Goal: Information Seeking & Learning: Understand process/instructions

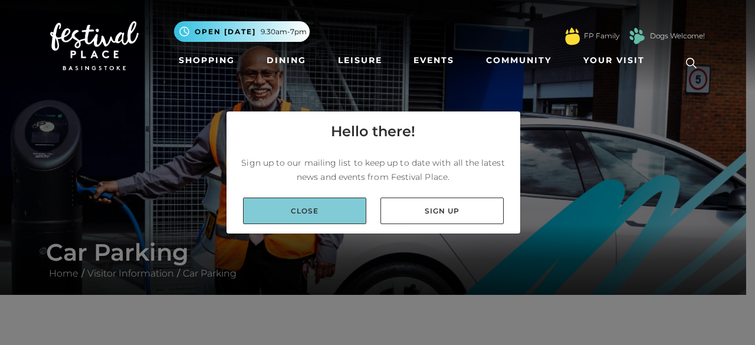
click at [339, 214] on link "Close" at bounding box center [304, 211] width 123 height 27
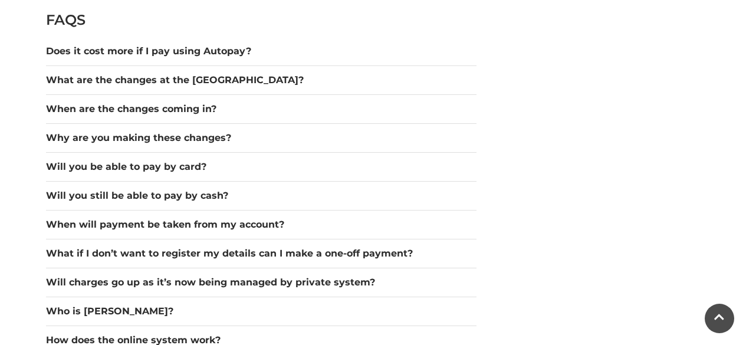
scroll to position [1662, 0]
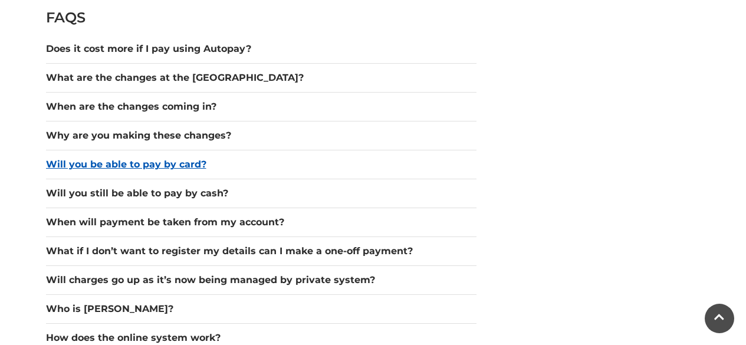
click at [166, 163] on button "Will you be able to pay by card?" at bounding box center [261, 164] width 431 height 14
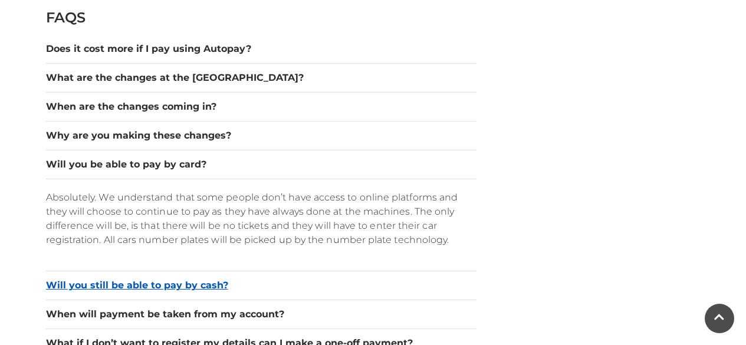
click at [147, 291] on button "Will you still be able to pay by cash?" at bounding box center [261, 285] width 431 height 14
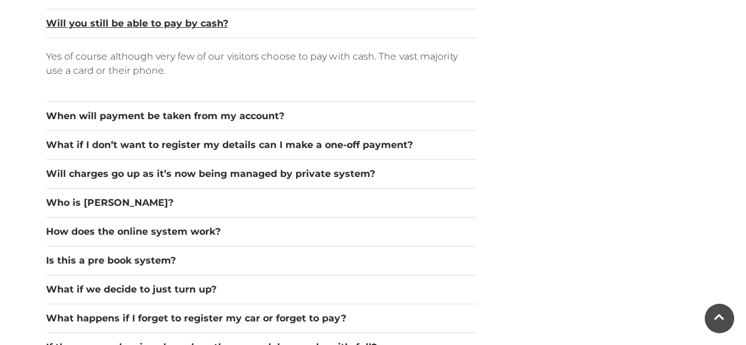
scroll to position [1843, 0]
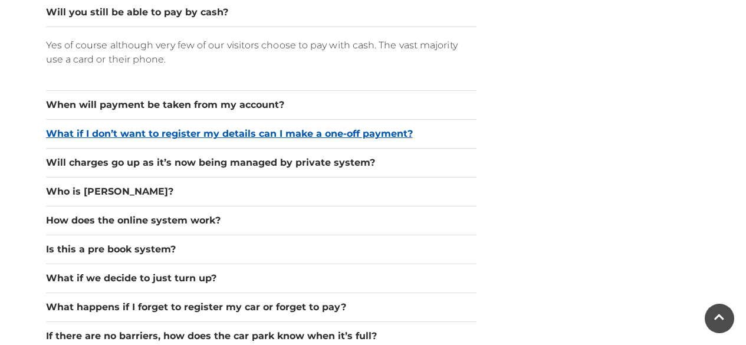
click at [365, 136] on button "What if I don’t want to register my details can I make a one-off payment?" at bounding box center [261, 134] width 431 height 14
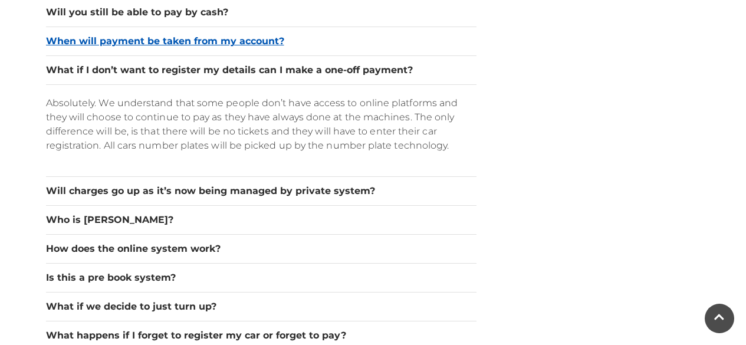
click at [276, 41] on button "When will payment be taken from my account?" at bounding box center [261, 41] width 431 height 14
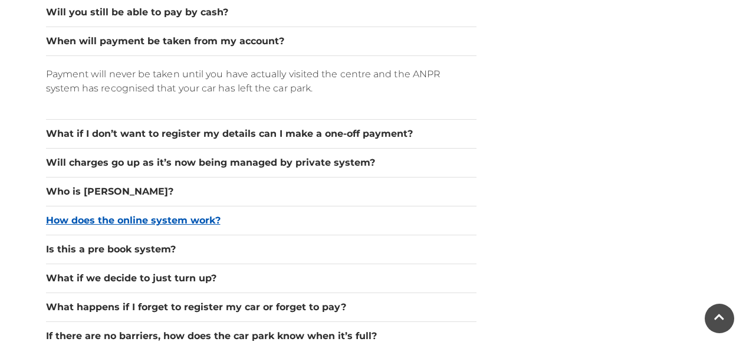
click at [201, 219] on button "How does the online system work?" at bounding box center [261, 221] width 431 height 14
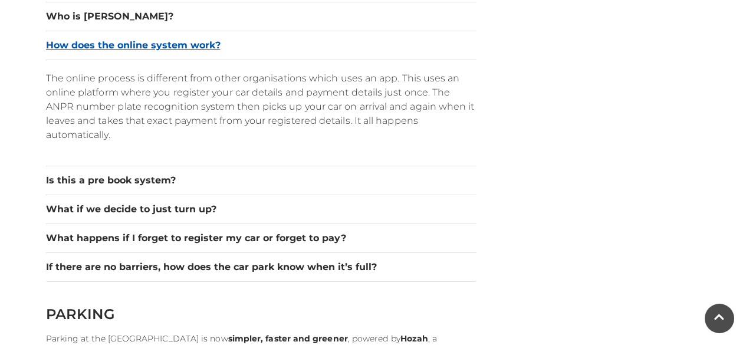
scroll to position [1959, 0]
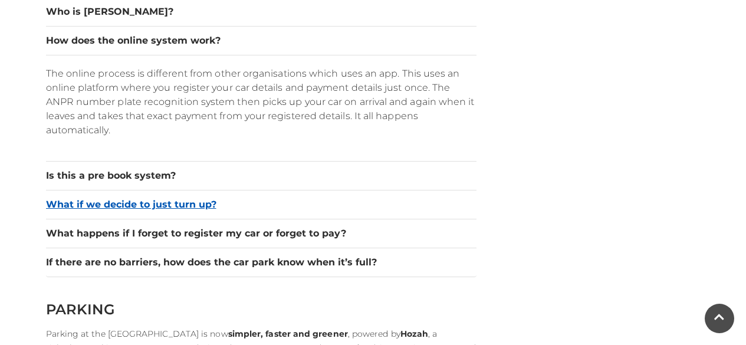
click at [186, 203] on button "What if we decide to just turn up?" at bounding box center [261, 205] width 431 height 14
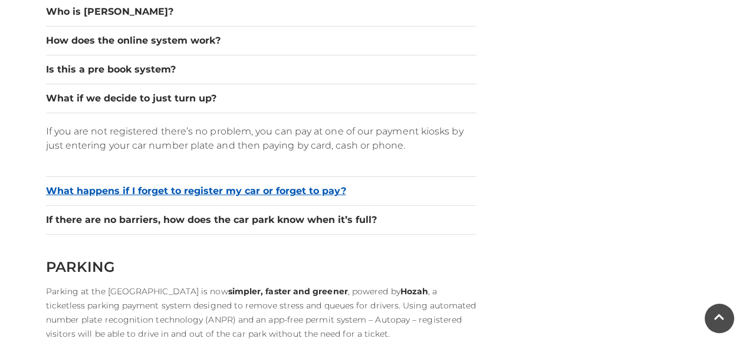
click at [330, 189] on button "What happens if I forget to register my car or forget to pay?" at bounding box center [261, 191] width 431 height 14
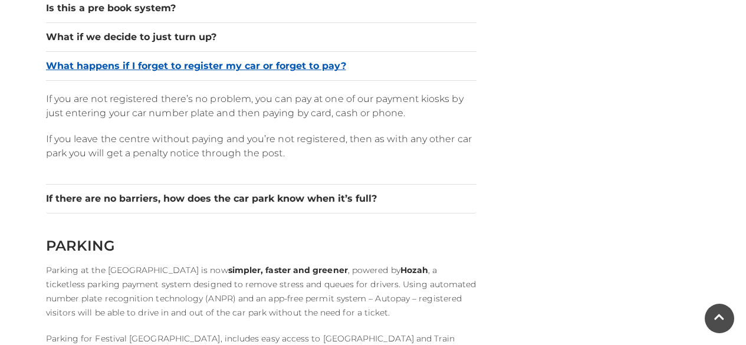
scroll to position [2029, 0]
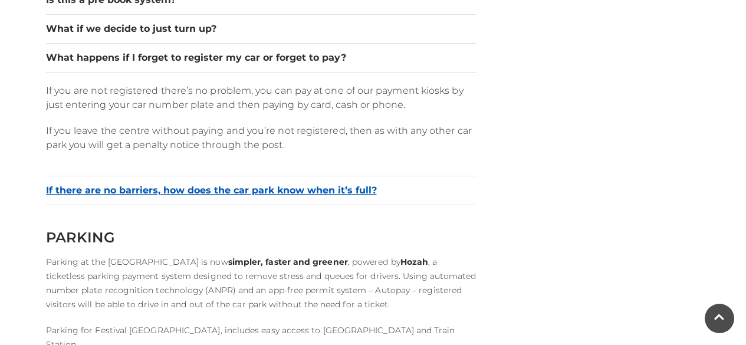
click at [353, 191] on button "If there are no barriers, how does the car park know when it’s full?" at bounding box center [261, 190] width 431 height 14
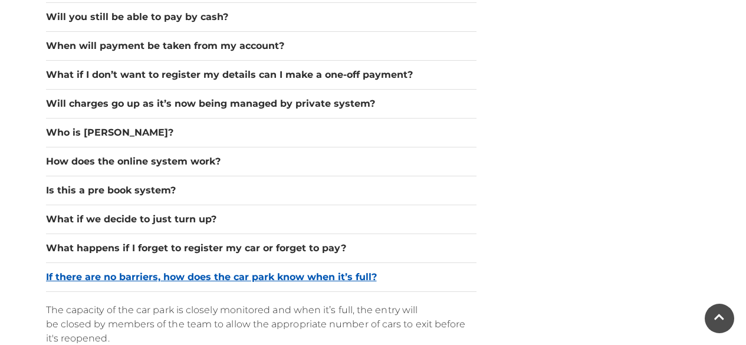
scroll to position [1838, 0]
click at [252, 42] on button "When will payment be taken from my account?" at bounding box center [261, 46] width 431 height 14
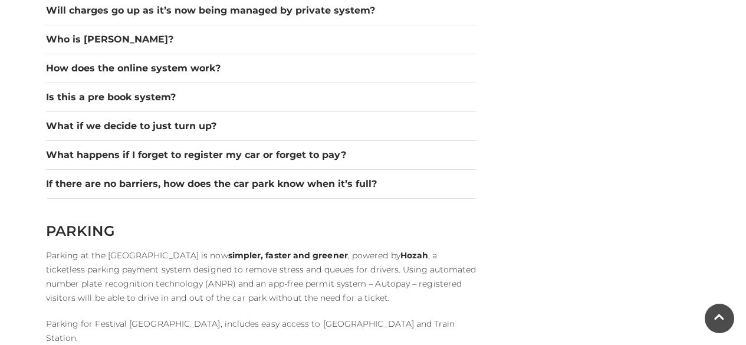
scroll to position [1985, 0]
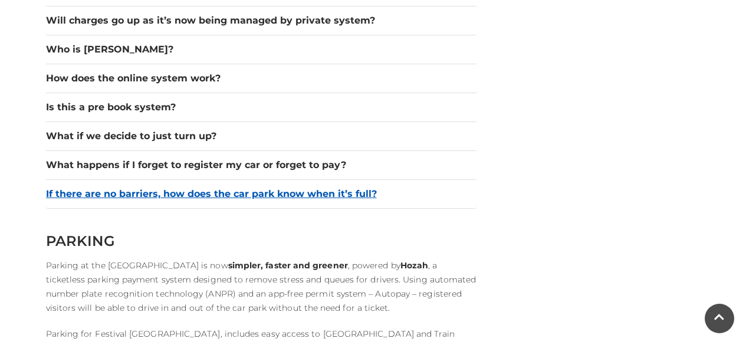
click at [356, 199] on button "If there are no barriers, how does the car park know when it’s full?" at bounding box center [261, 194] width 431 height 14
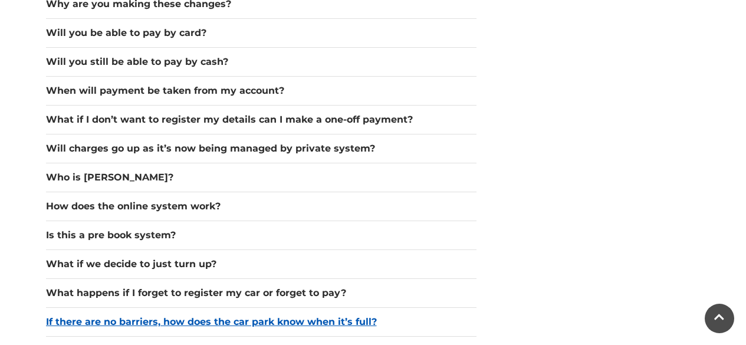
scroll to position [1788, 0]
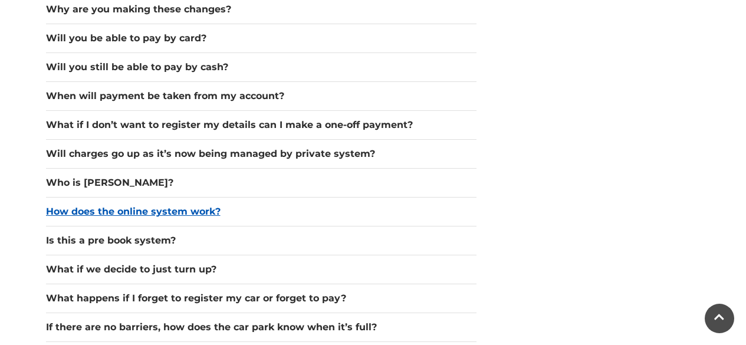
click at [174, 215] on button "How does the online system work?" at bounding box center [261, 212] width 431 height 14
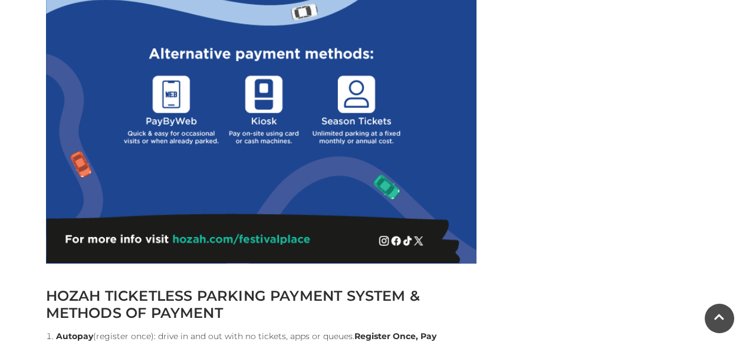
scroll to position [980, 0]
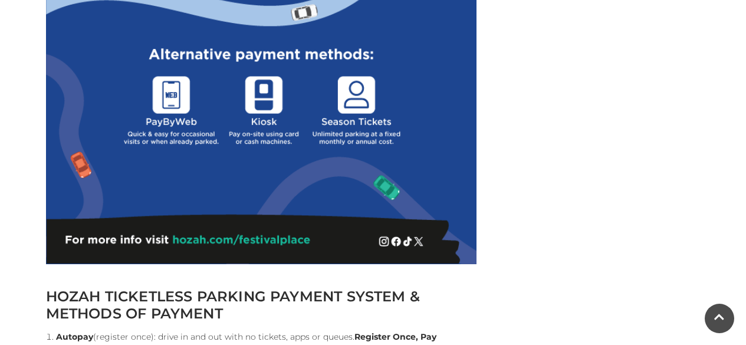
drag, startPoint x: 173, startPoint y: 239, endPoint x: 249, endPoint y: 240, distance: 76.1
drag, startPoint x: 318, startPoint y: 237, endPoint x: 243, endPoint y: 255, distance: 77.0
